Goal: Task Accomplishment & Management: Use online tool/utility

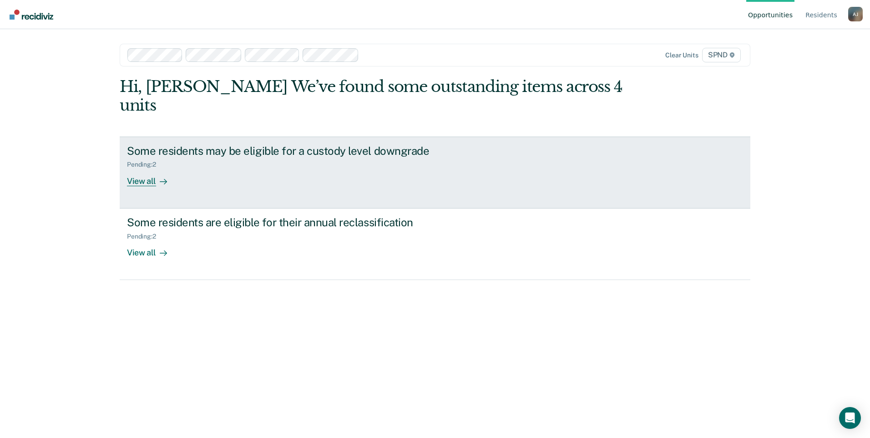
click at [138, 168] on div "View all" at bounding box center [152, 177] width 51 height 18
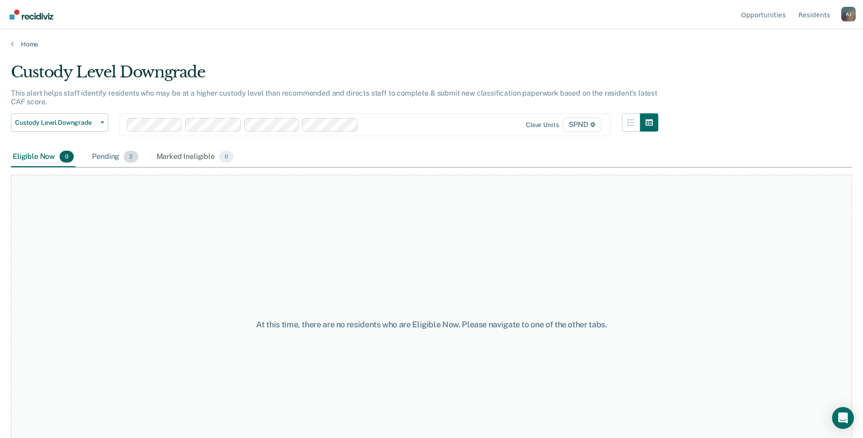
click at [113, 160] on div "Pending 2" at bounding box center [115, 157] width 50 height 20
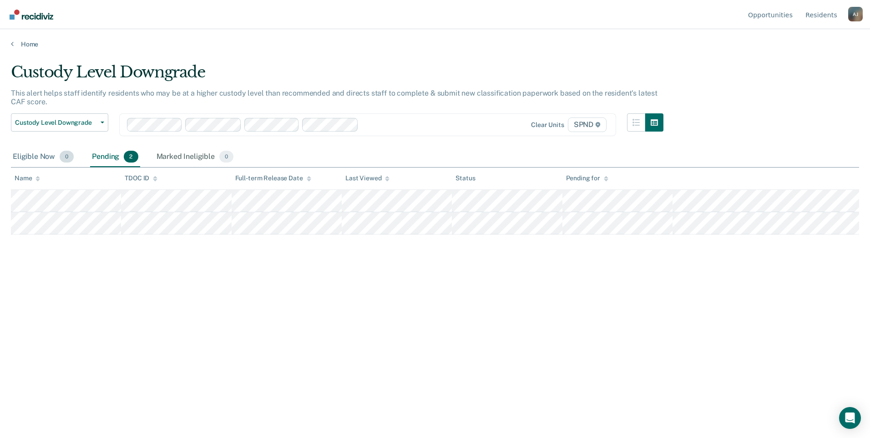
click at [40, 157] on div "Eligible Now 0" at bounding box center [43, 157] width 65 height 20
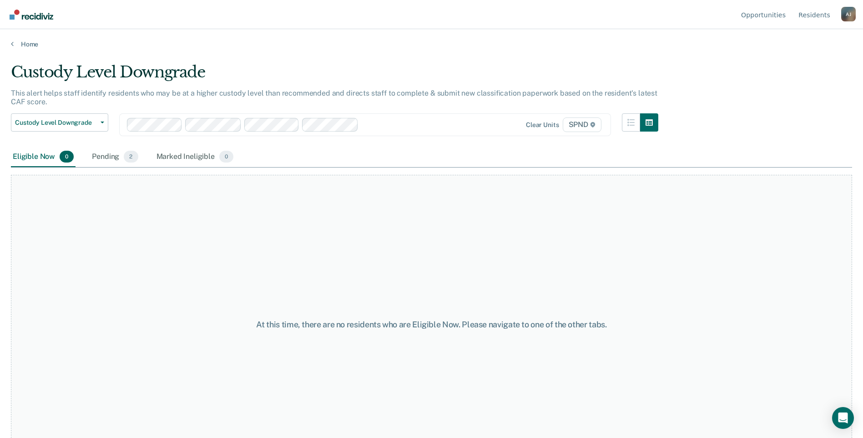
click at [9, 44] on div "Home" at bounding box center [431, 38] width 863 height 19
click at [14, 45] on link "Home" at bounding box center [432, 44] width 842 height 8
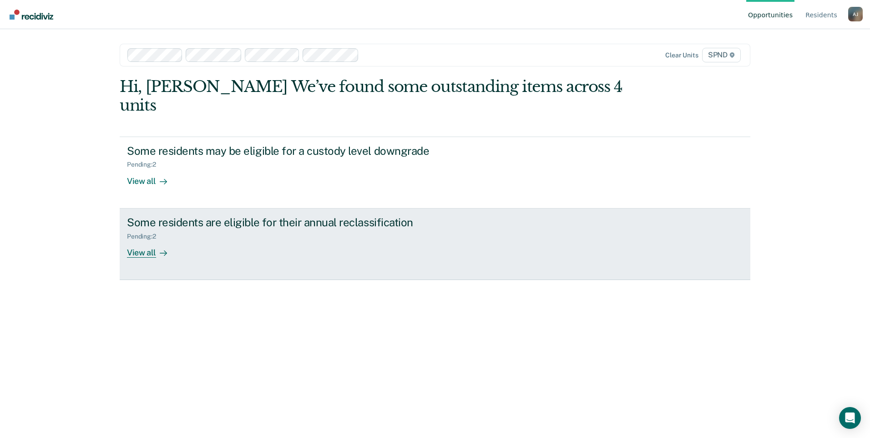
click at [133, 240] on div "View all" at bounding box center [152, 249] width 51 height 18
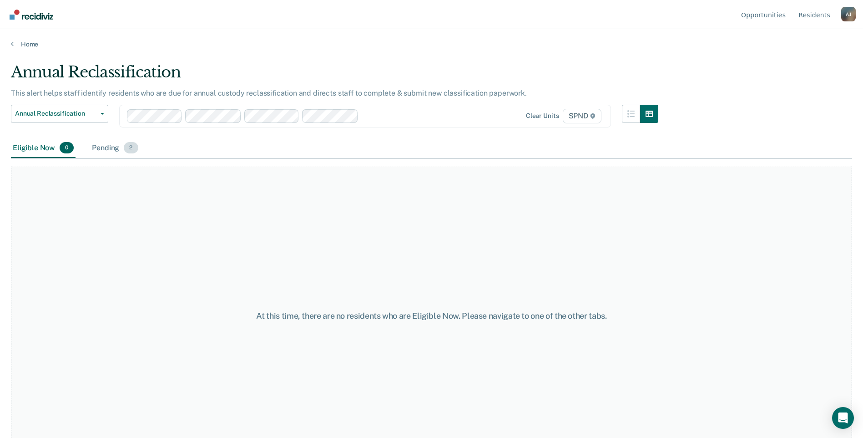
click at [100, 150] on div "Pending 2" at bounding box center [115, 148] width 50 height 20
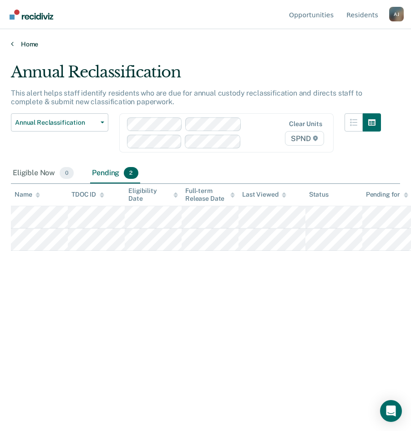
click at [14, 44] on link "Home" at bounding box center [205, 44] width 389 height 8
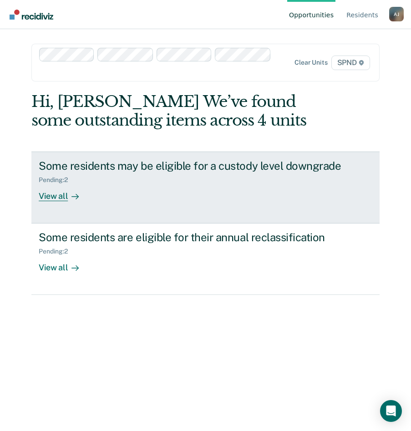
click at [56, 202] on link "Some residents may be eligible for a custody level downgrade Pending : 2 View a…" at bounding box center [205, 188] width 348 height 72
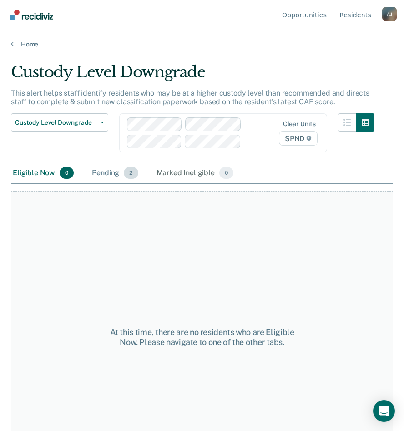
click at [95, 179] on div "Pending 2" at bounding box center [115, 173] width 50 height 20
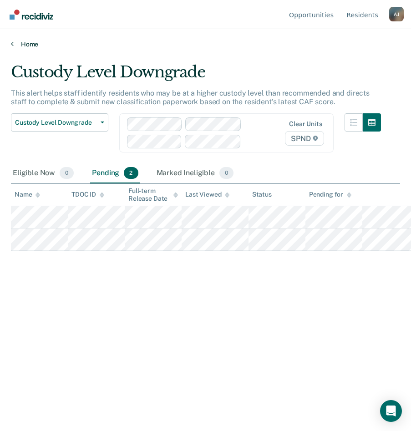
click at [12, 42] on icon at bounding box center [12, 43] width 3 height 7
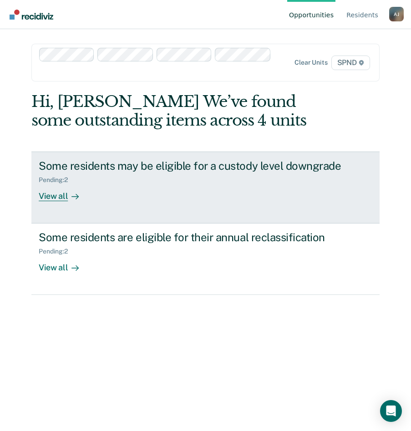
click at [51, 197] on div "View all" at bounding box center [64, 192] width 51 height 18
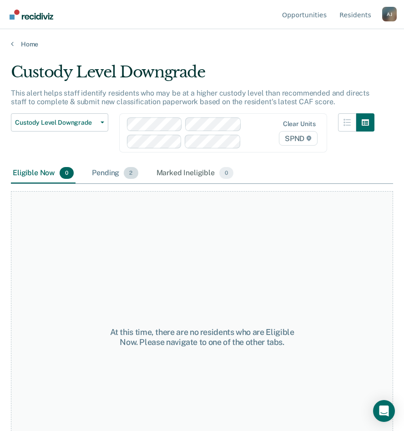
click at [102, 173] on div "Pending 2" at bounding box center [115, 173] width 50 height 20
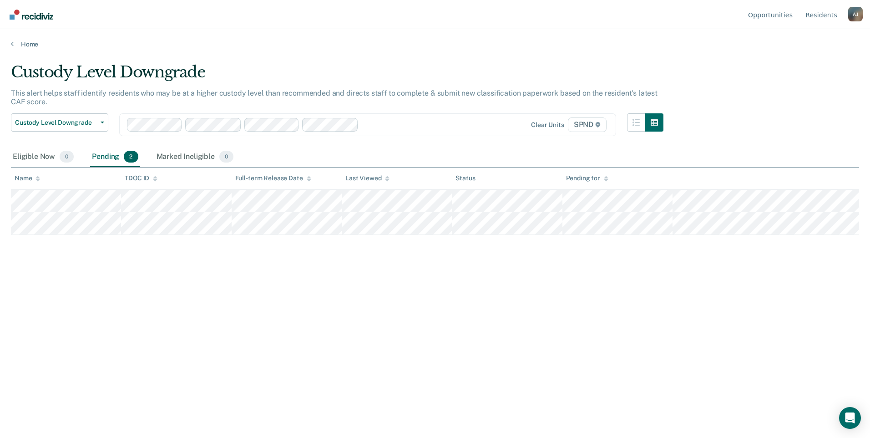
click at [424, 124] on div at bounding box center [412, 124] width 101 height 10
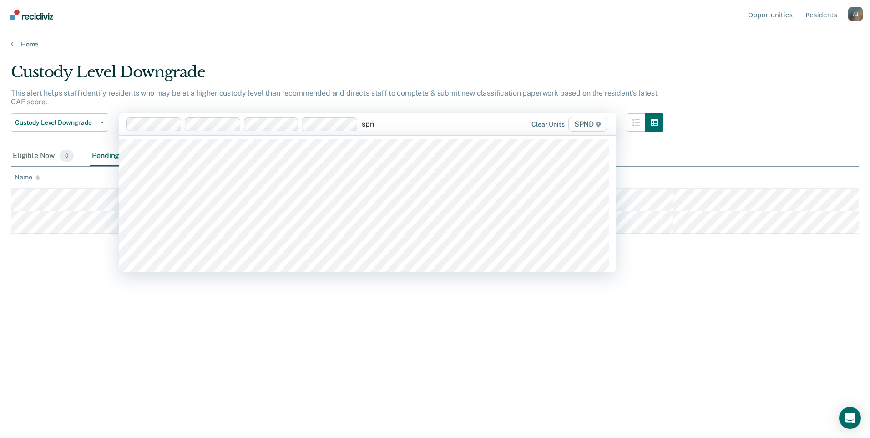
type input "spnd"
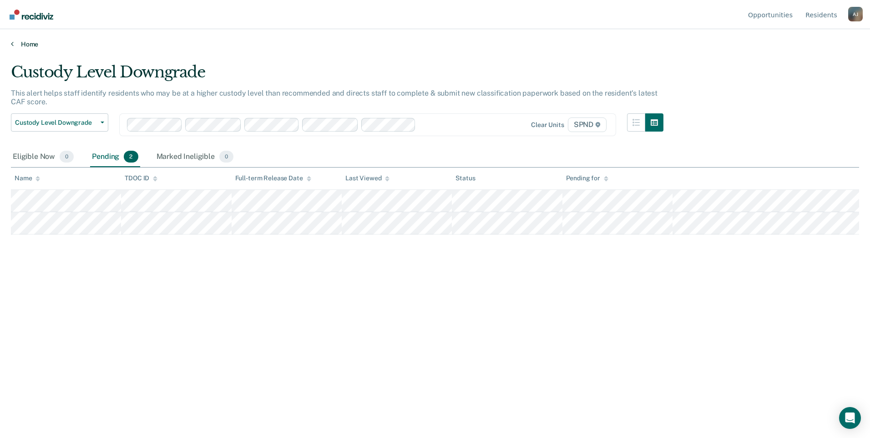
click at [12, 45] on icon at bounding box center [12, 43] width 3 height 7
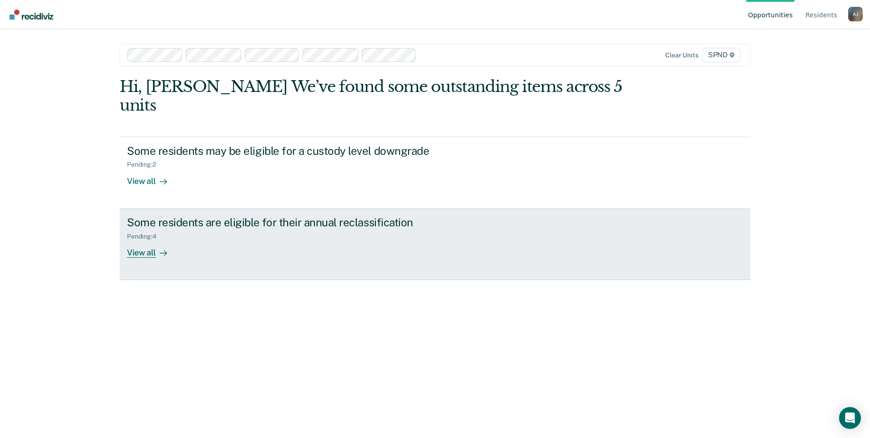
click at [141, 240] on div "View all" at bounding box center [152, 249] width 51 height 18
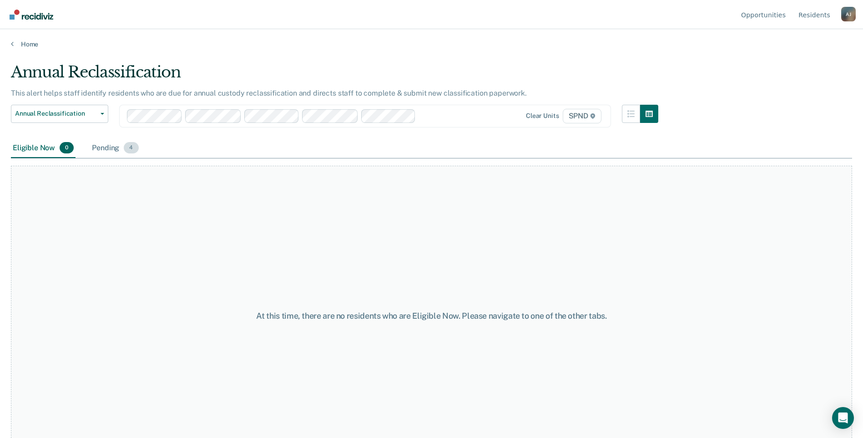
click at [106, 150] on div "Pending 4" at bounding box center [115, 148] width 50 height 20
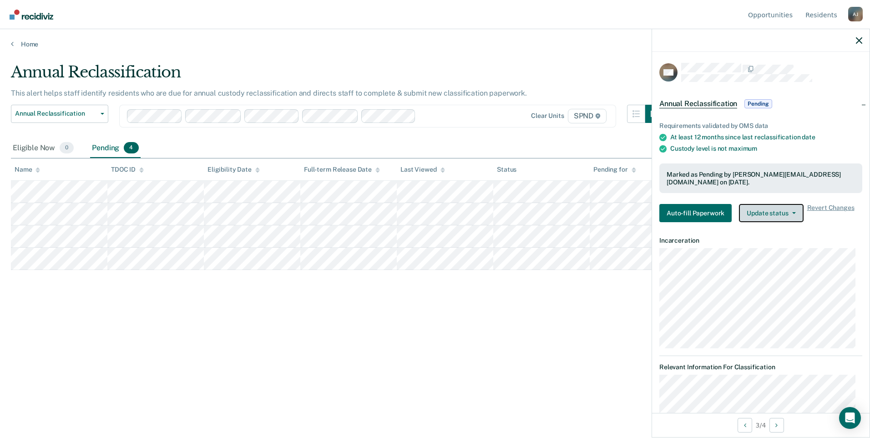
click at [772, 208] on button "Update status" at bounding box center [771, 213] width 64 height 18
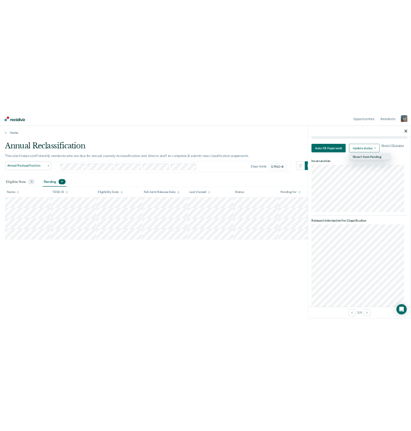
scroll to position [91, 0]
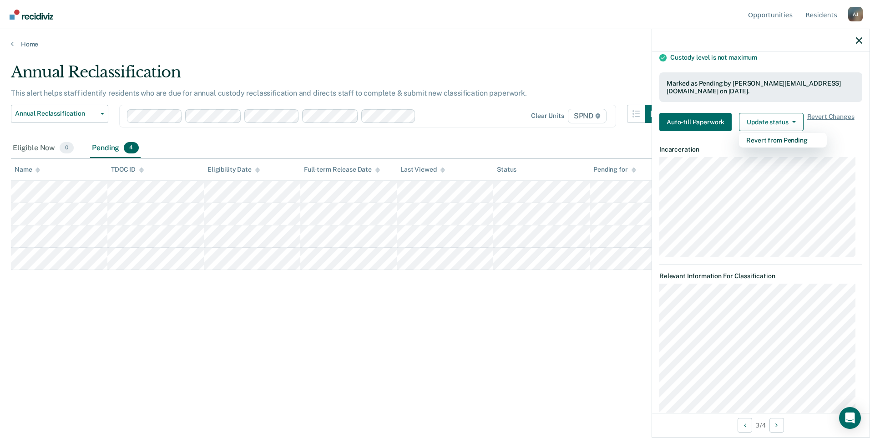
click at [365, 365] on div "Annual Reclassification This alert helps staff identify residents who are due f…" at bounding box center [435, 216] width 848 height 307
click at [859, 43] on icon "button" at bounding box center [859, 40] width 6 height 6
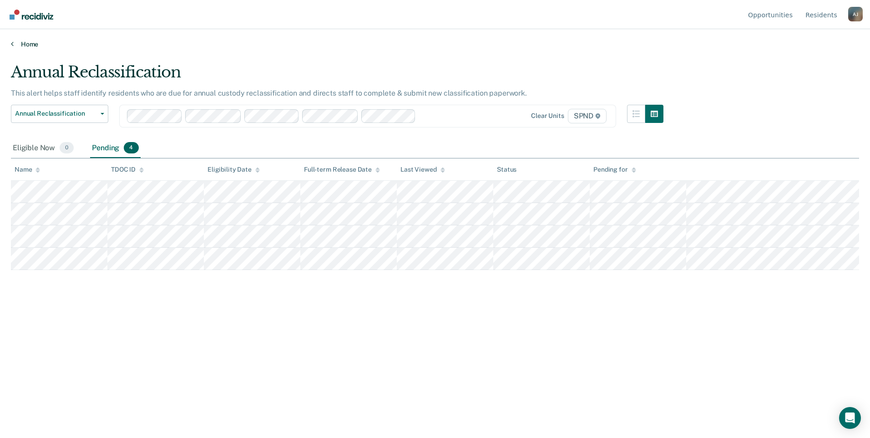
click at [14, 40] on link "Home" at bounding box center [435, 44] width 848 height 8
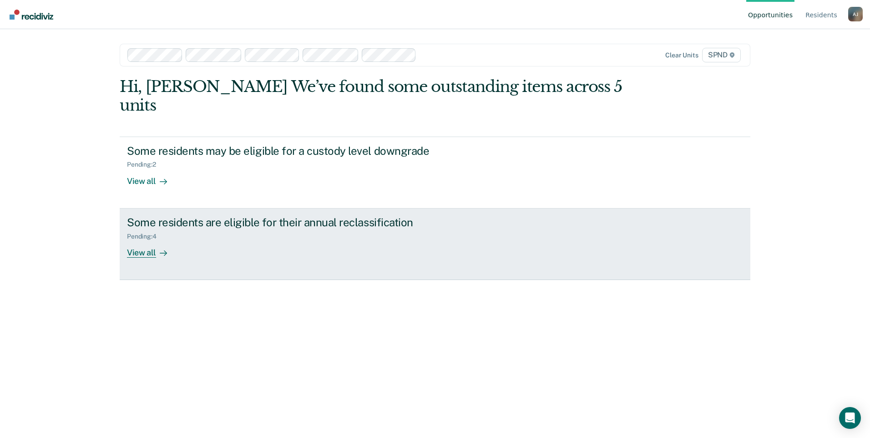
click at [147, 240] on div "View all" at bounding box center [152, 249] width 51 height 18
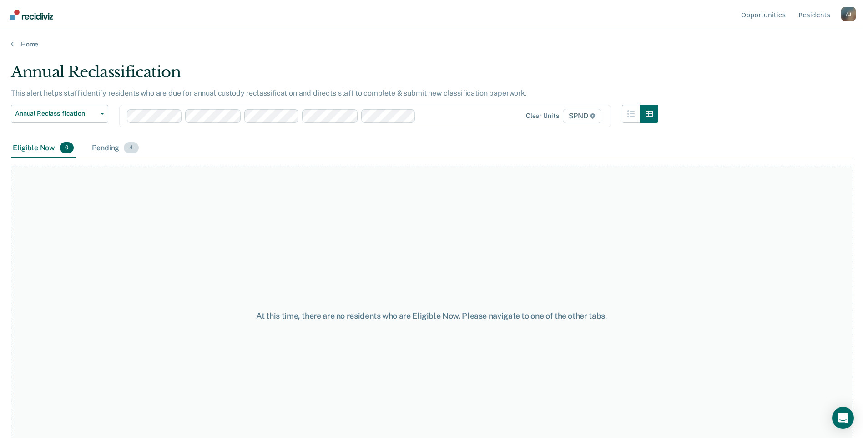
click at [112, 149] on div "Pending 4" at bounding box center [115, 148] width 50 height 20
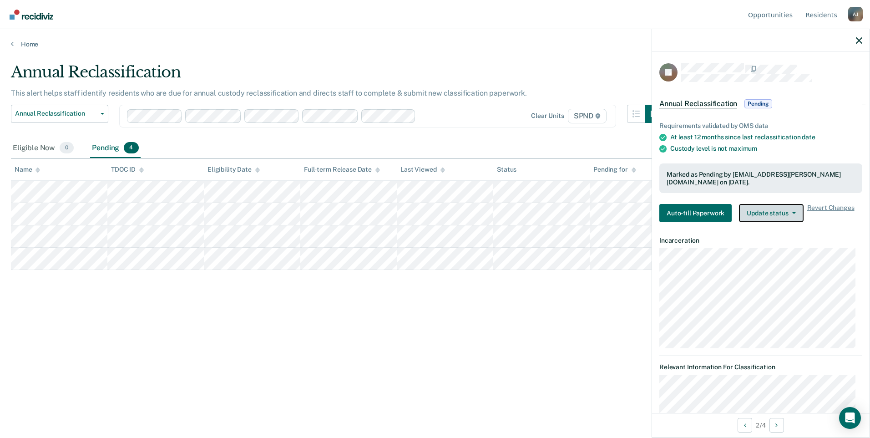
click at [762, 213] on button "Update status" at bounding box center [771, 213] width 64 height 18
click at [857, 40] on icon "button" at bounding box center [859, 40] width 6 height 6
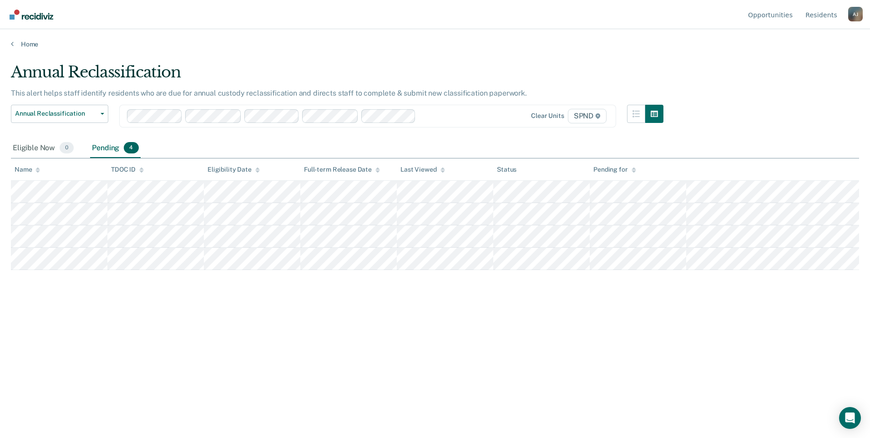
click at [10, 46] on div "Home" at bounding box center [435, 38] width 870 height 19
click at [15, 46] on link "Home" at bounding box center [435, 44] width 848 height 8
